Goal: Transaction & Acquisition: Purchase product/service

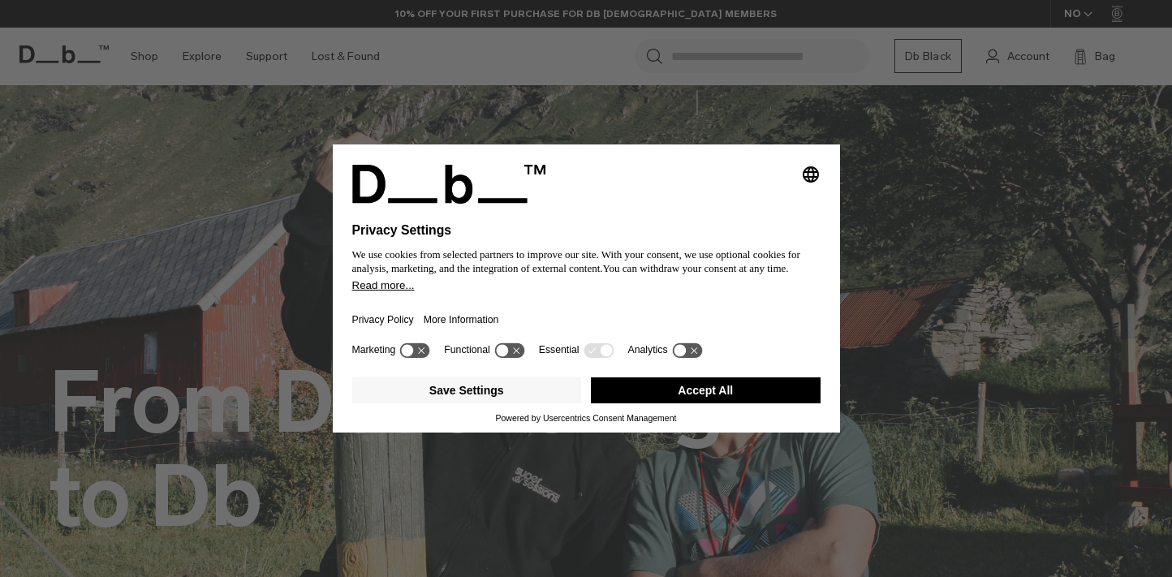
click at [640, 387] on button "Accept All" at bounding box center [706, 390] width 230 height 26
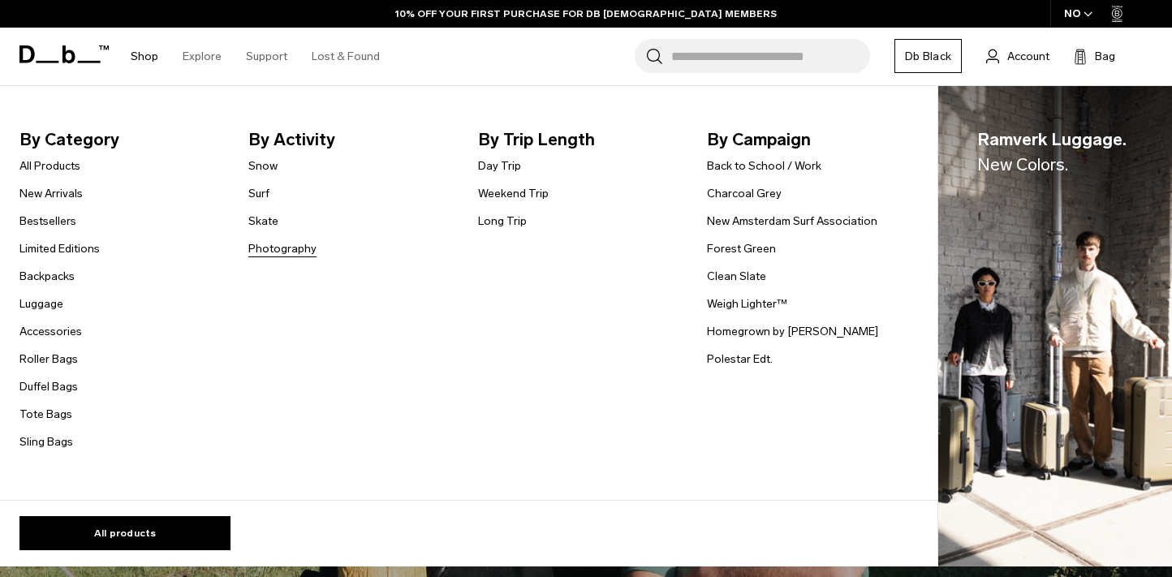
click at [286, 249] on link "Photography" at bounding box center [282, 248] width 68 height 17
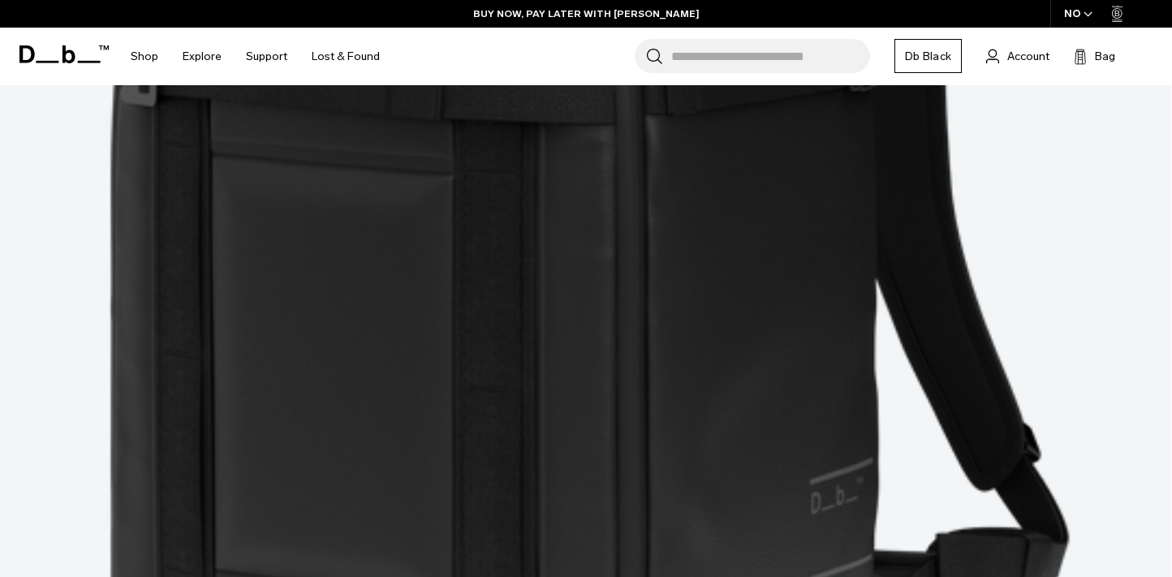
scroll to position [2140, 0]
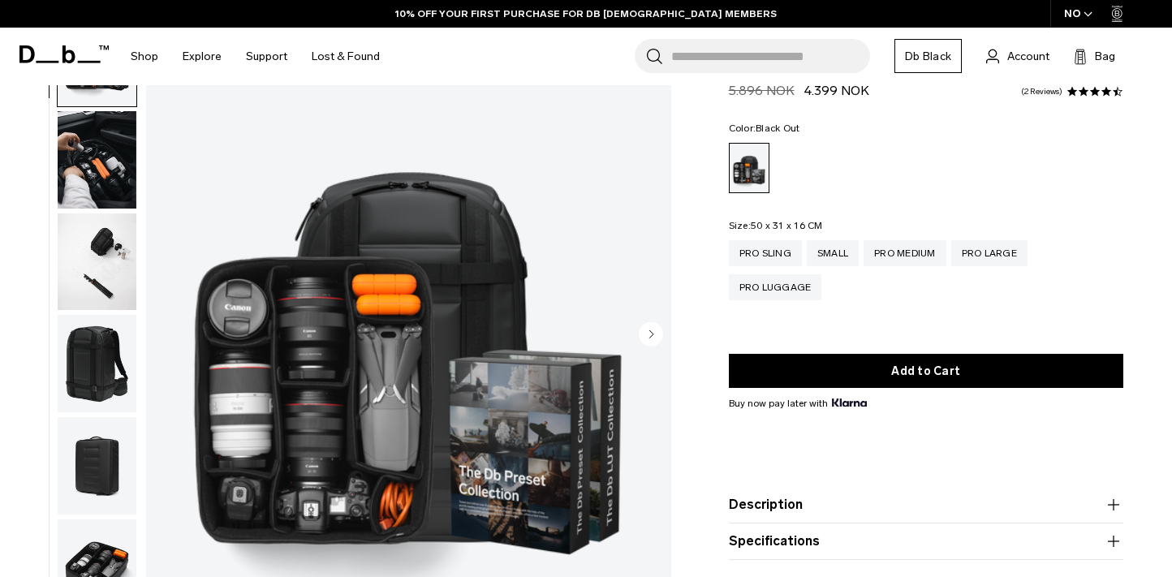
scroll to position [102, 0]
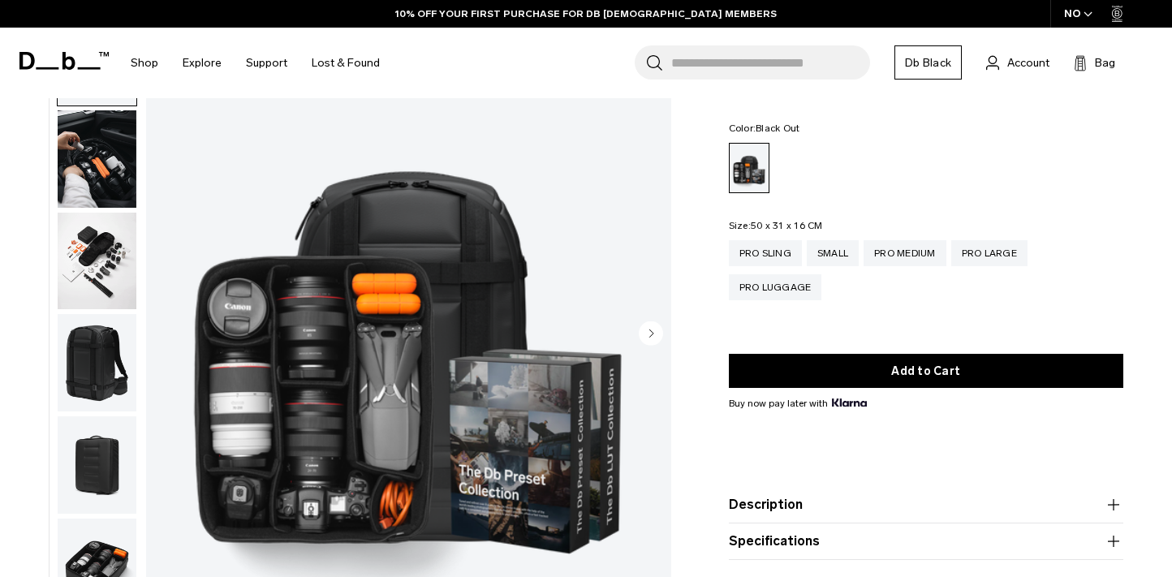
click at [653, 335] on circle "Next slide" at bounding box center [651, 333] width 24 height 24
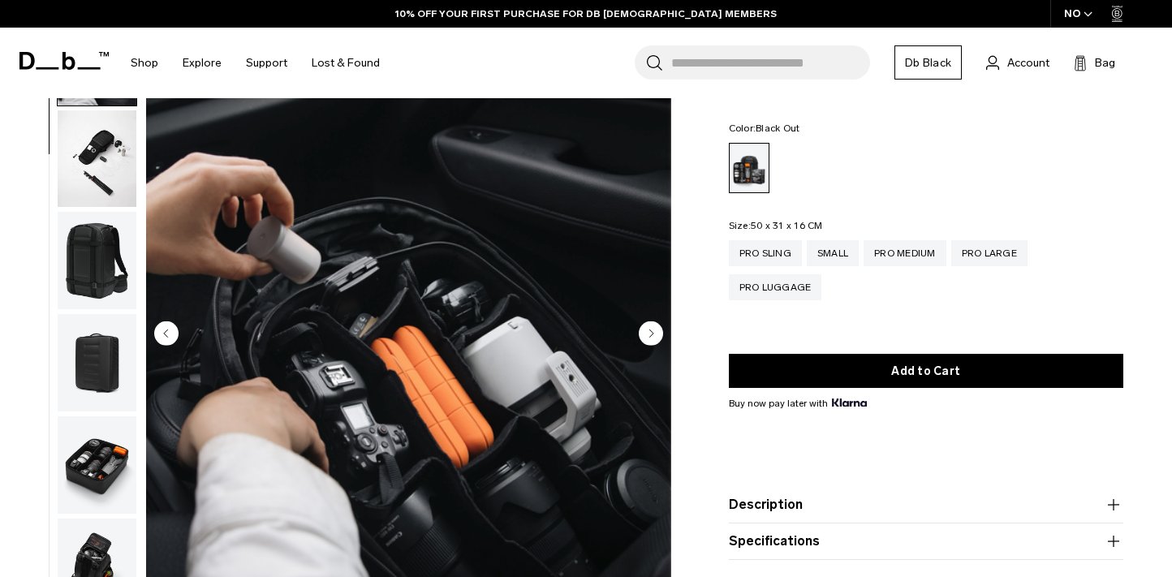
click at [653, 335] on circle "Next slide" at bounding box center [651, 333] width 24 height 24
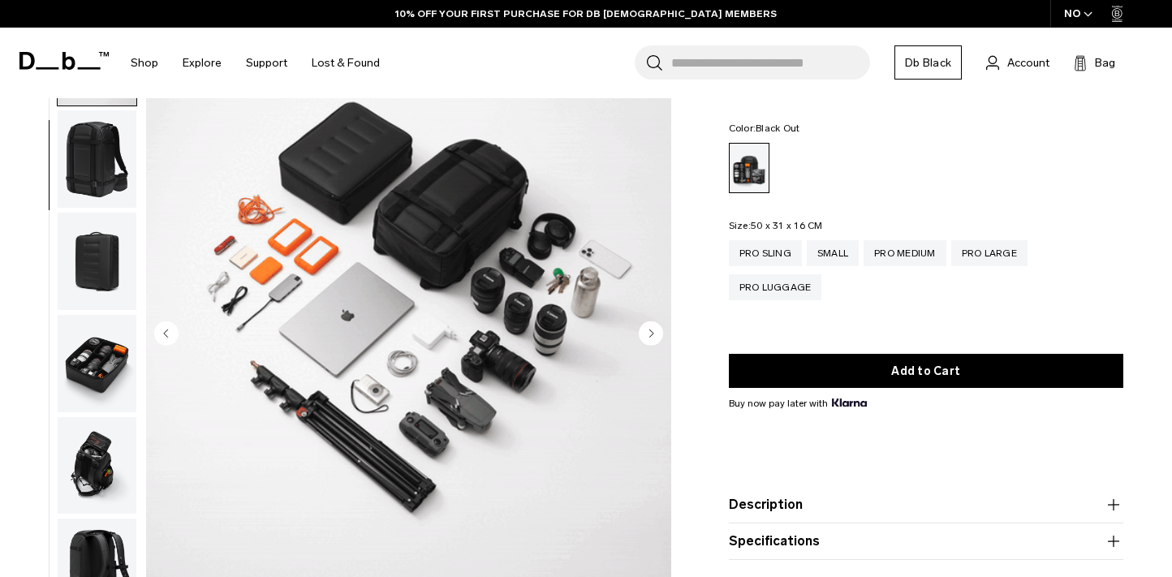
scroll to position [205, 0]
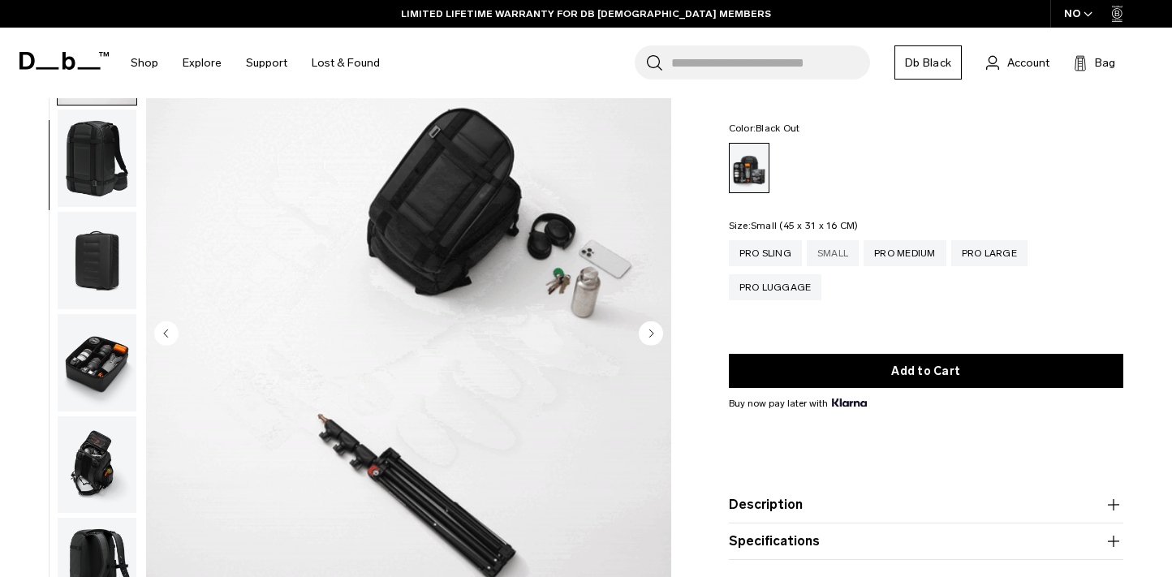
click at [837, 254] on div "Small" at bounding box center [833, 253] width 52 height 26
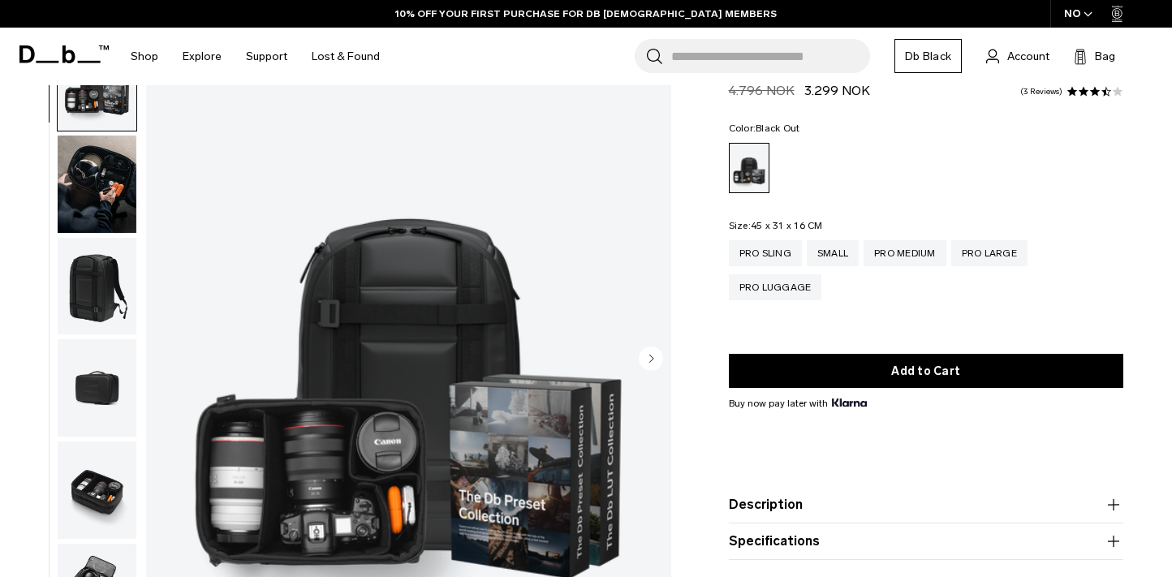
click at [650, 354] on circle "Next slide" at bounding box center [651, 359] width 24 height 24
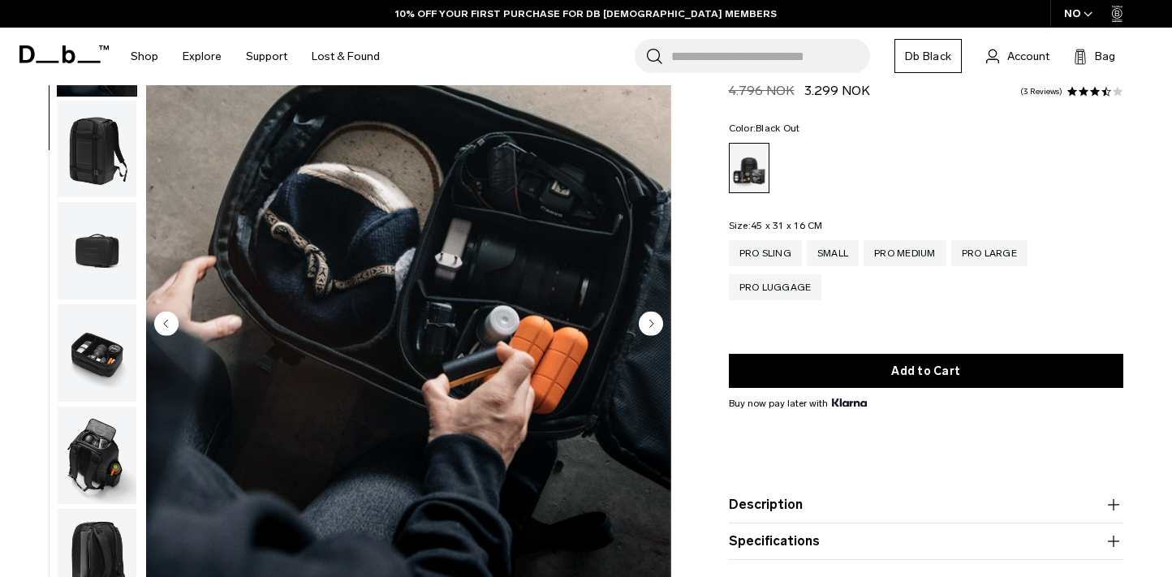
scroll to position [118, 0]
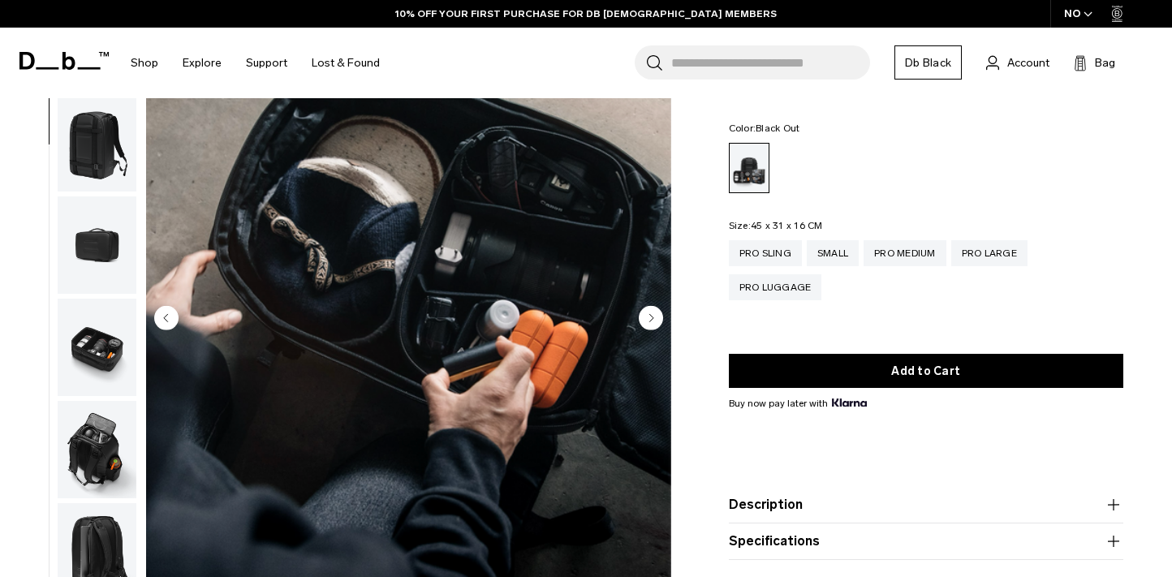
click at [647, 315] on circle "Next slide" at bounding box center [651, 318] width 24 height 24
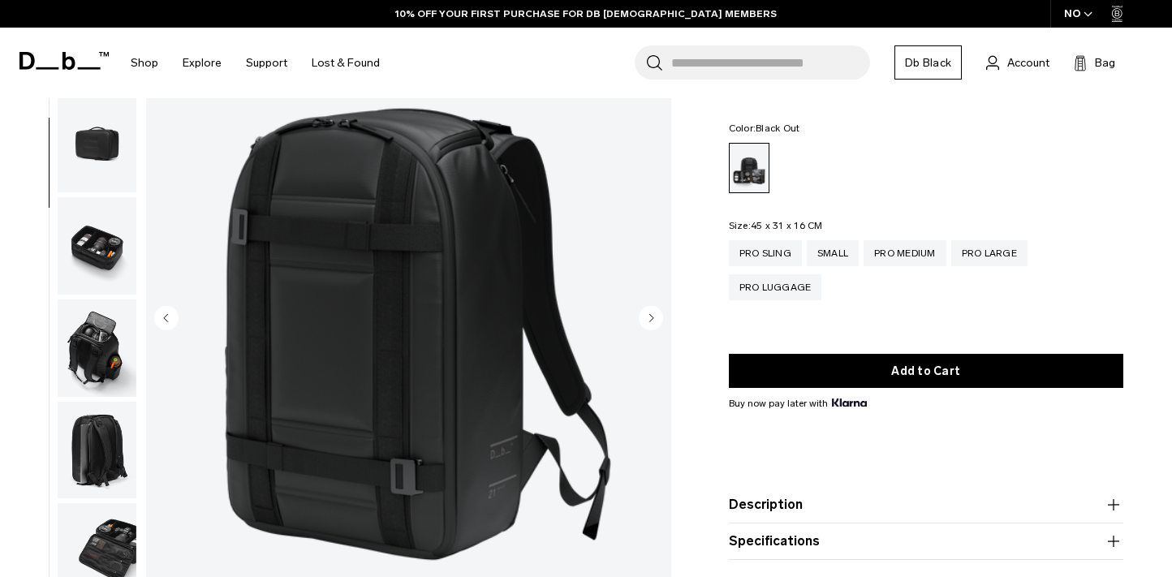
scroll to position [205, 0]
click at [650, 315] on icon "Next slide" at bounding box center [651, 317] width 4 height 7
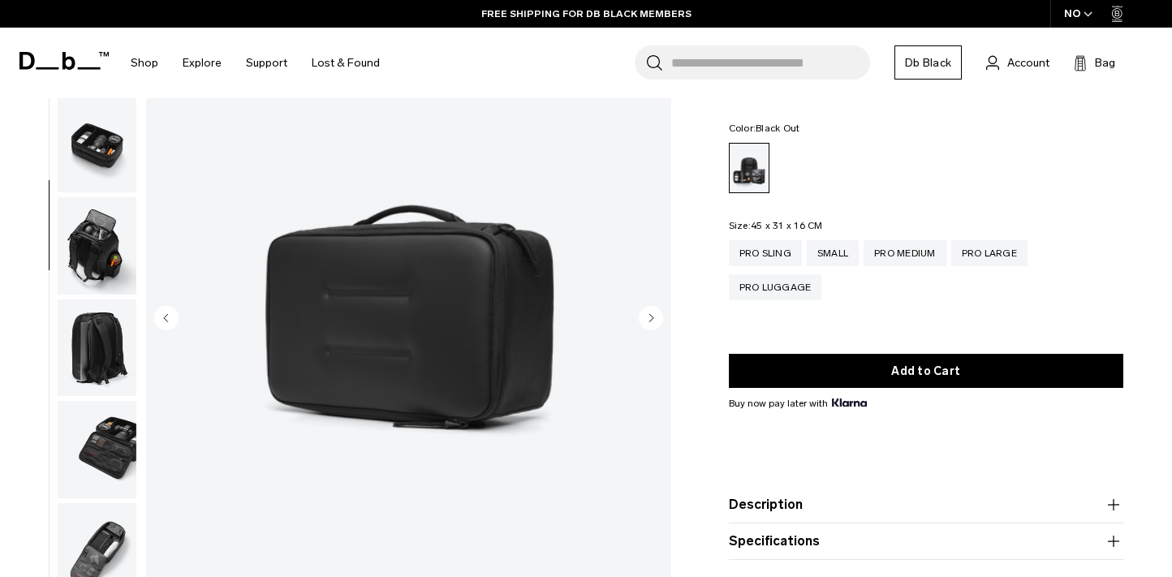
click at [650, 315] on icon "Next slide" at bounding box center [651, 317] width 4 height 7
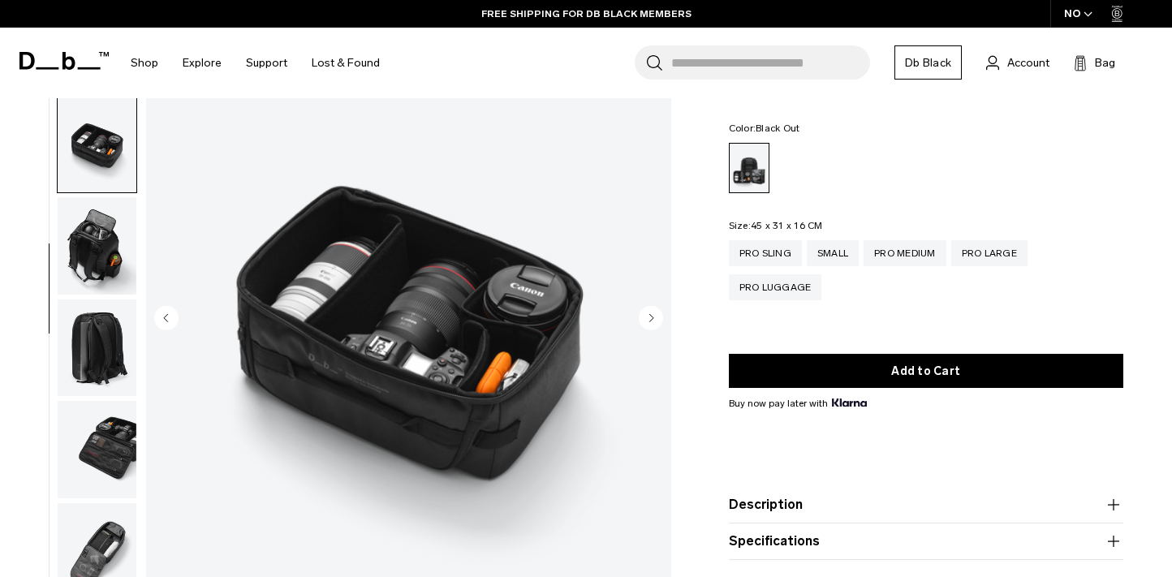
scroll to position [362, 0]
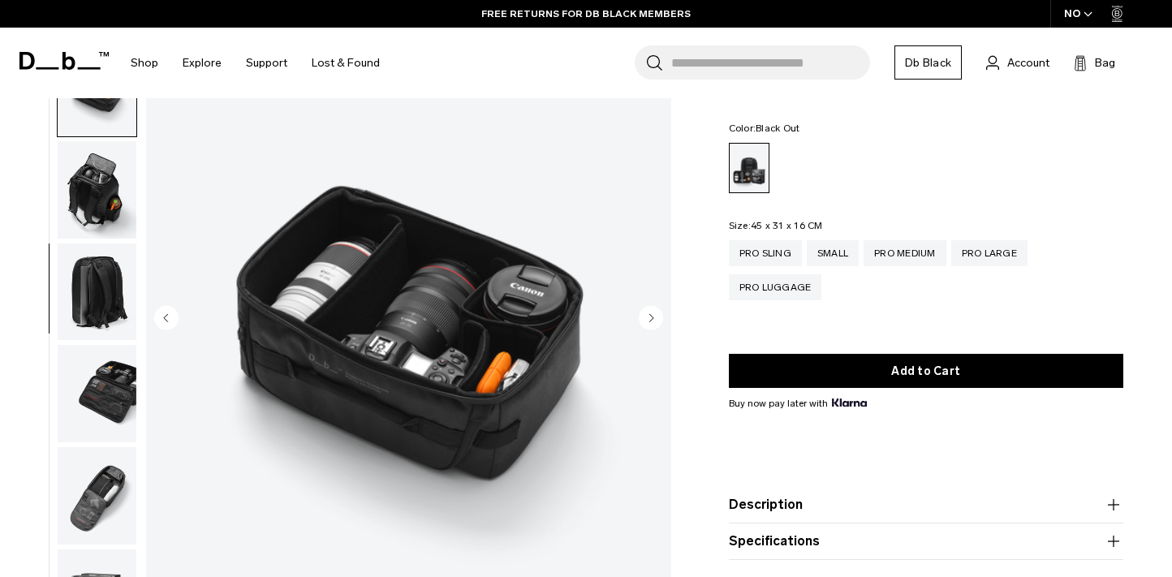
click at [650, 315] on icon "Next slide" at bounding box center [651, 317] width 4 height 7
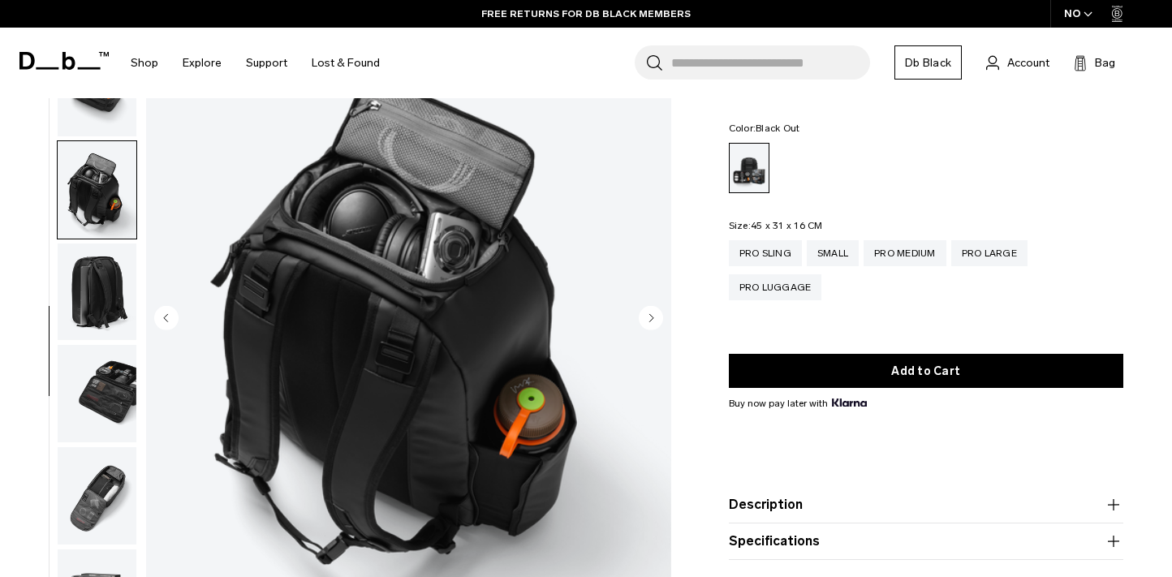
click at [650, 315] on icon "Next slide" at bounding box center [651, 317] width 4 height 7
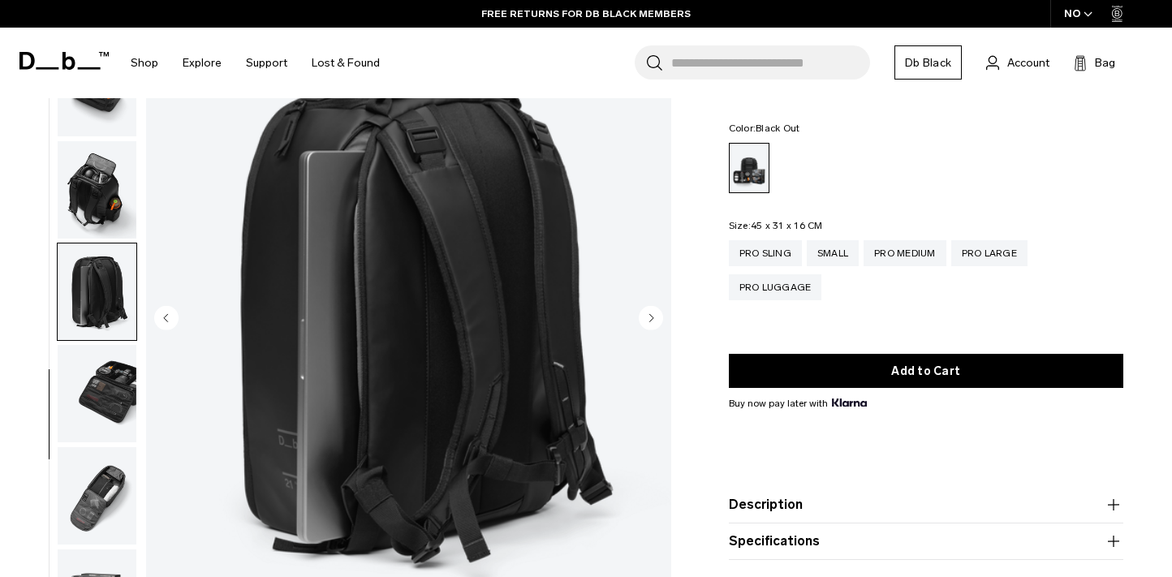
click at [650, 315] on icon "Next slide" at bounding box center [651, 317] width 4 height 7
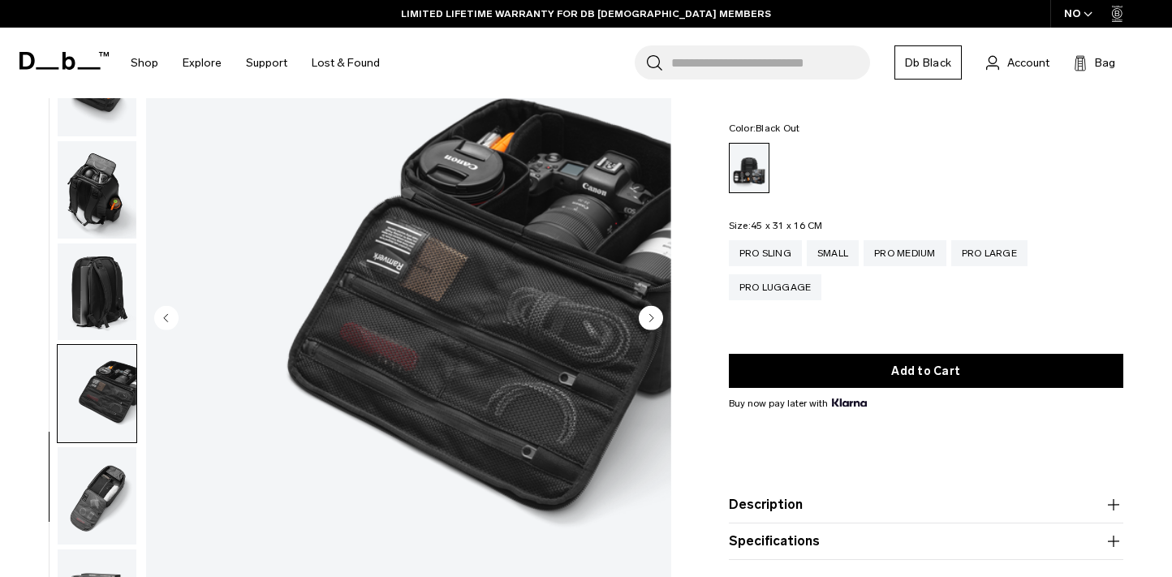
click at [650, 315] on icon "Next slide" at bounding box center [651, 317] width 4 height 7
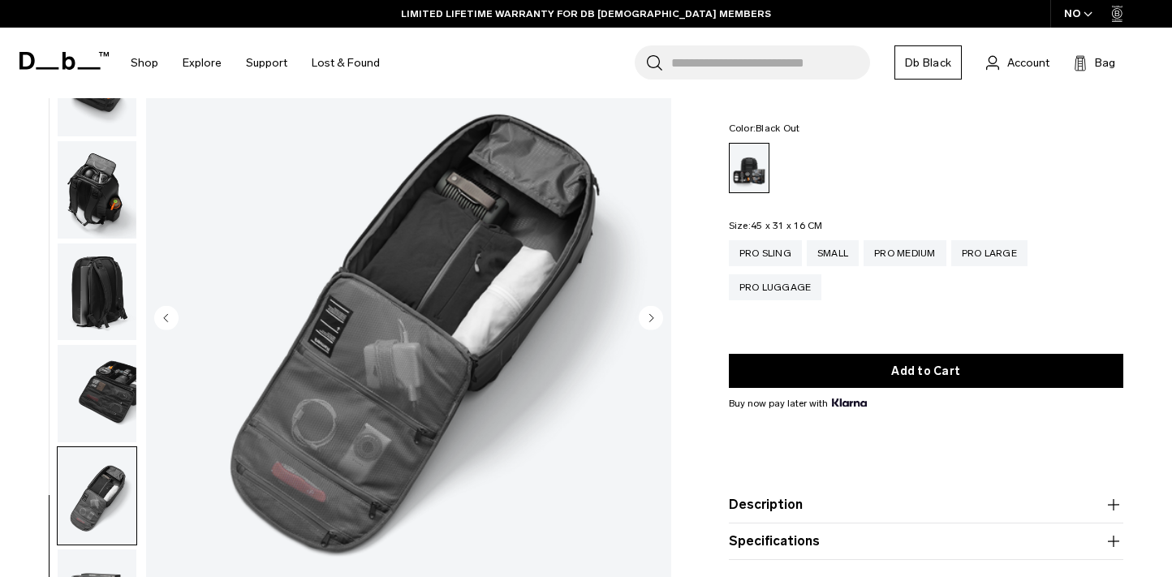
click at [650, 315] on icon "Next slide" at bounding box center [651, 317] width 4 height 7
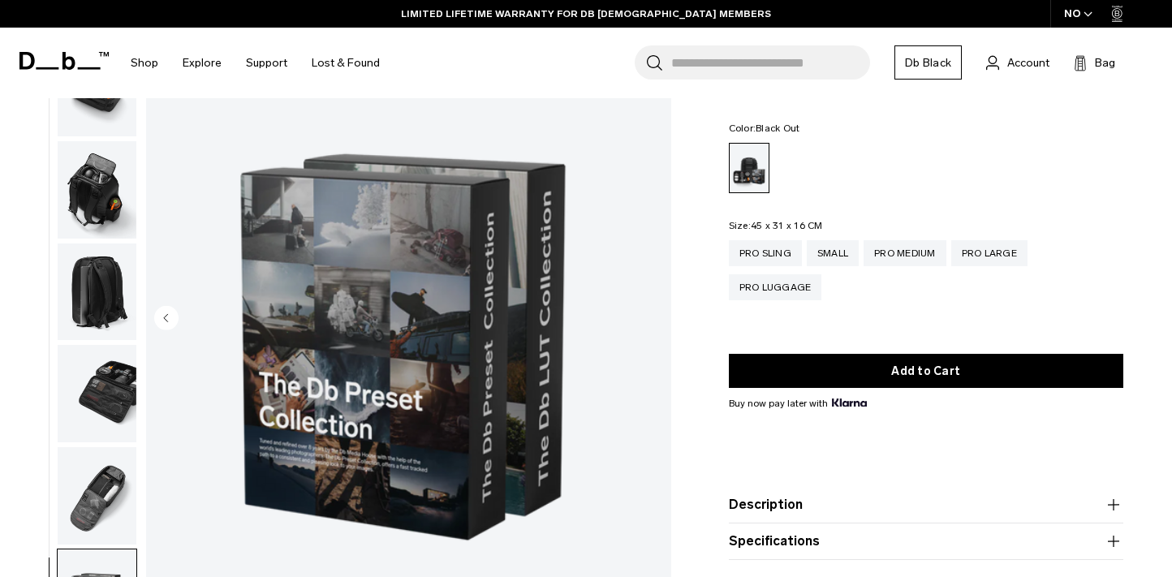
click at [650, 315] on img "10 / 10" at bounding box center [408, 320] width 525 height 656
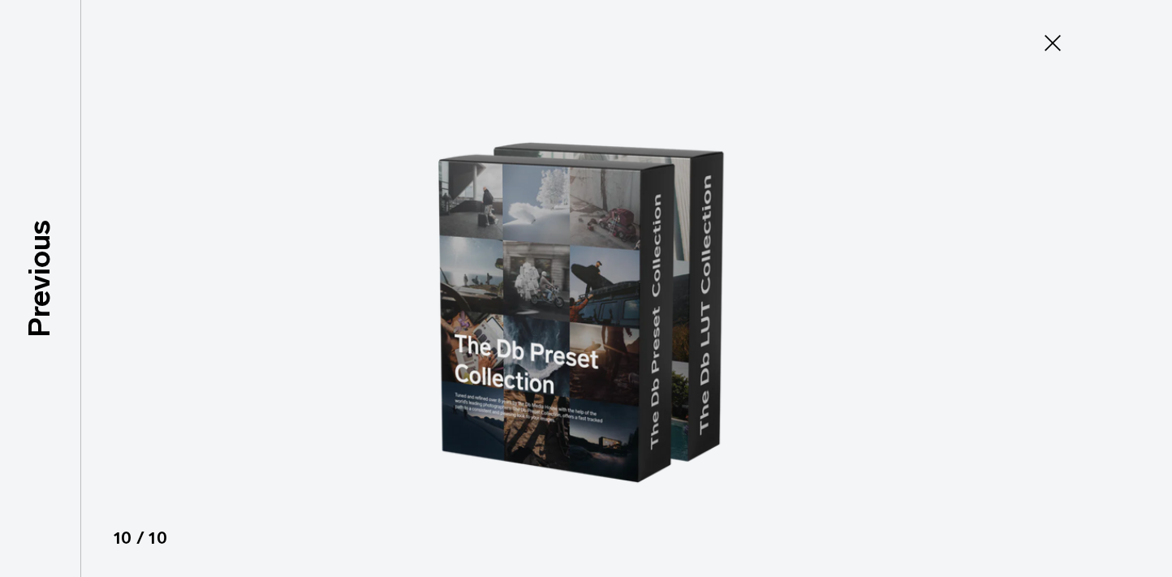
type button "Close"
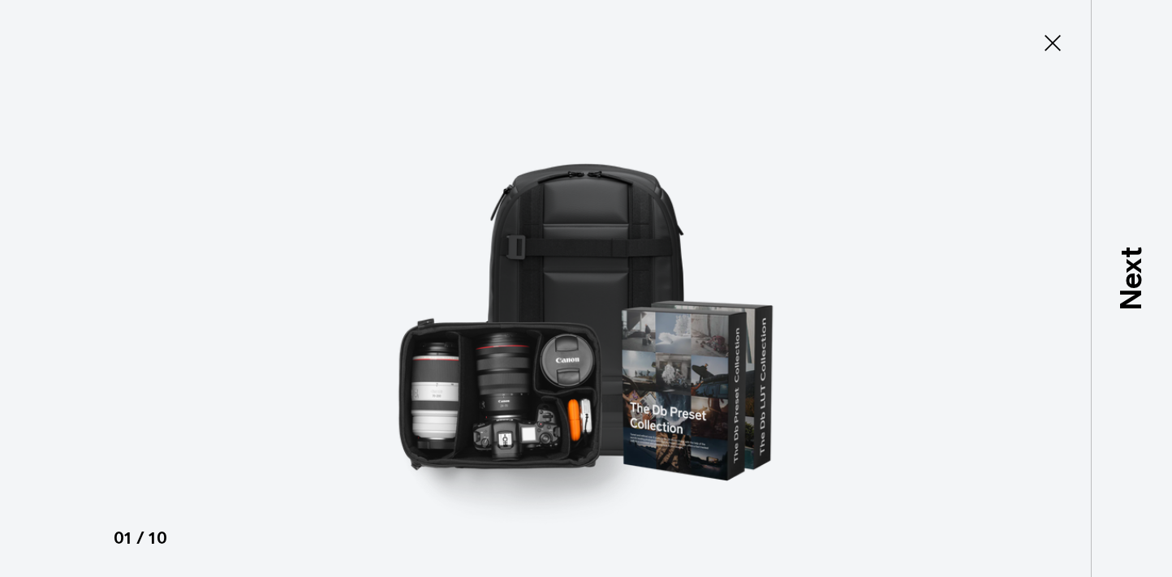
click at [1062, 39] on icon at bounding box center [1053, 43] width 26 height 26
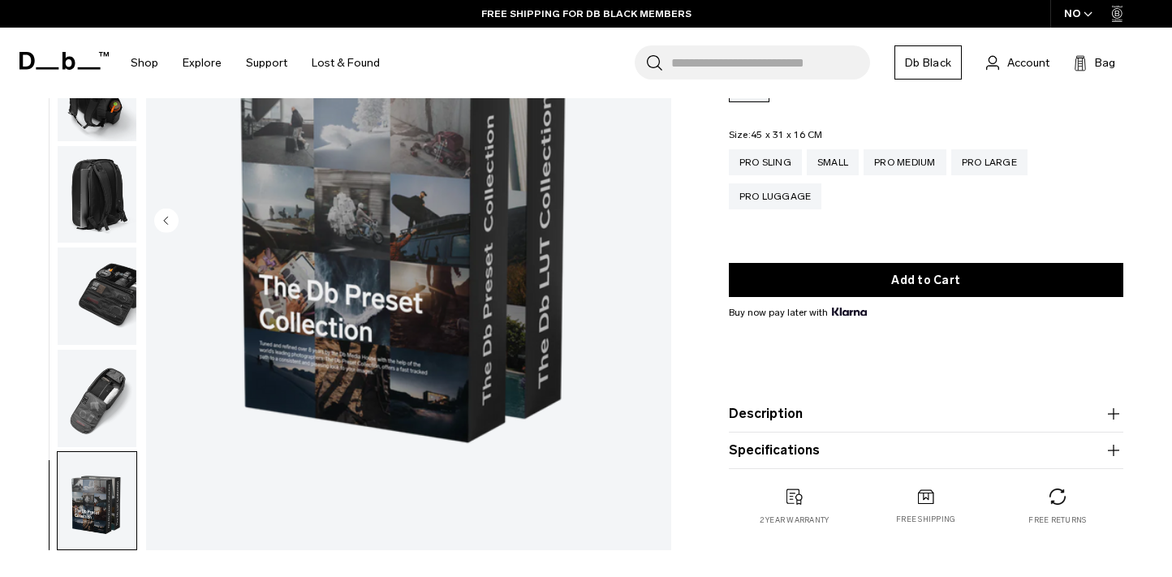
scroll to position [273, 0]
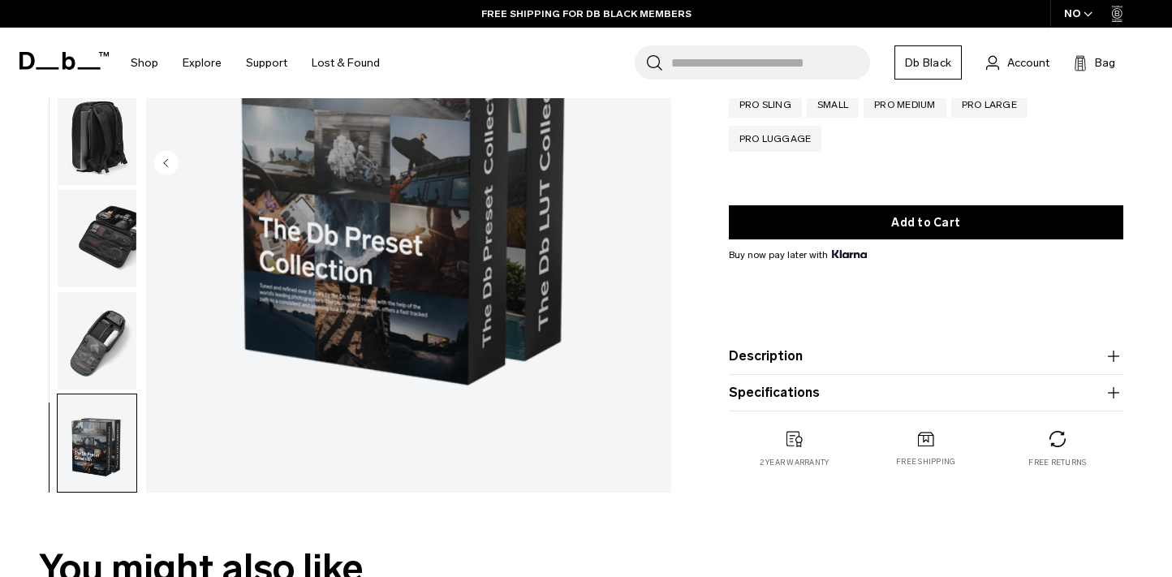
click at [841, 351] on button "Description" at bounding box center [926, 356] width 394 height 19
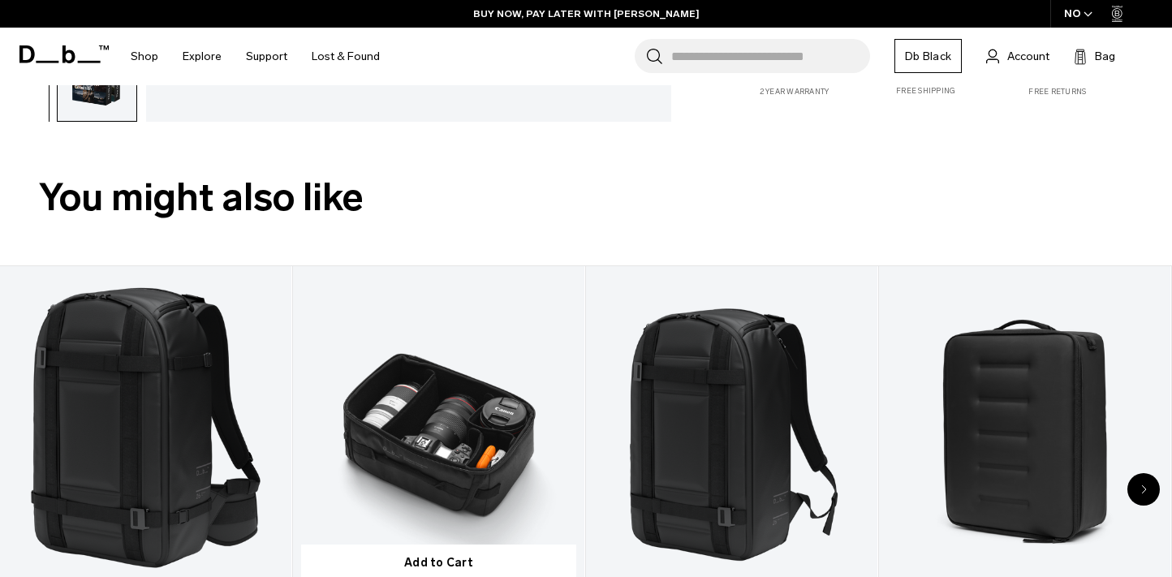
scroll to position [0, 0]
